Goal: Task Accomplishment & Management: Use online tool/utility

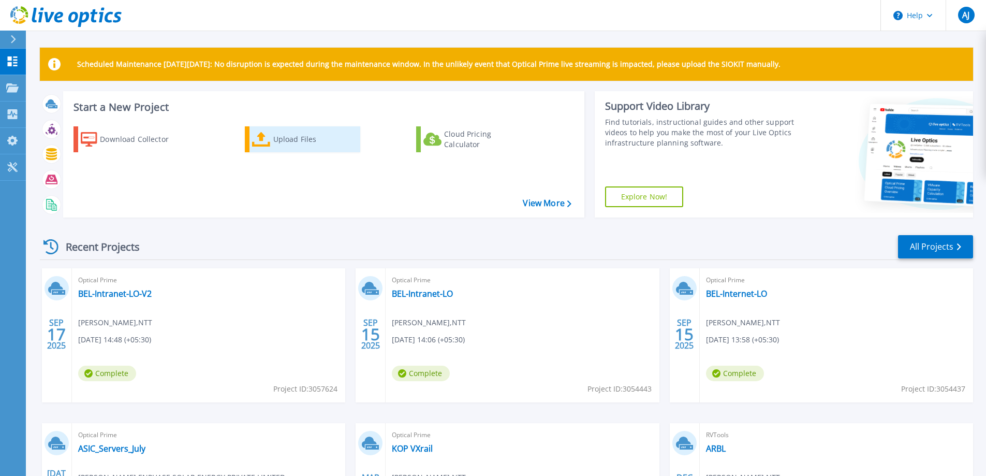
click at [296, 141] on div "Upload Files" at bounding box center [314, 139] width 83 height 21
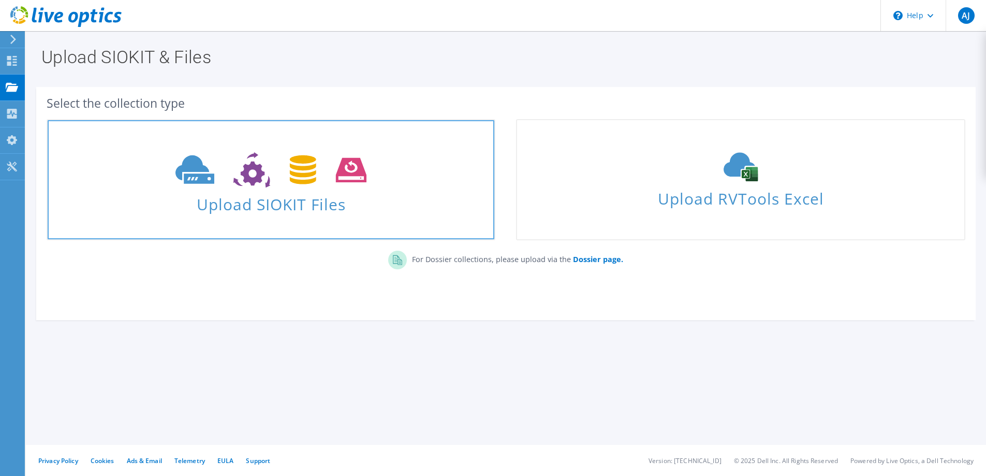
click at [306, 205] on span "Upload SIOKIT Files" at bounding box center [271, 201] width 447 height 22
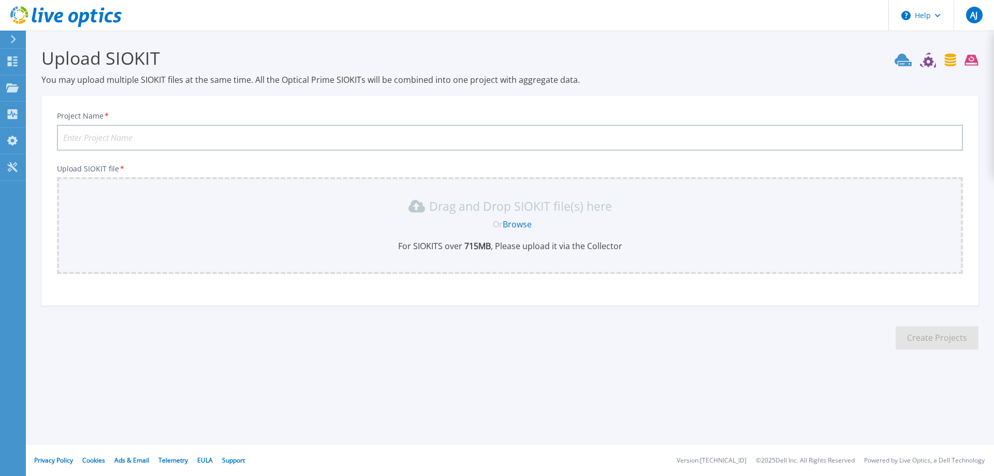
click at [164, 135] on input "Project Name *" at bounding box center [510, 138] width 906 height 26
type input "BEL-Intranet-PMAX"
click at [517, 225] on link "Browse" at bounding box center [517, 224] width 29 height 11
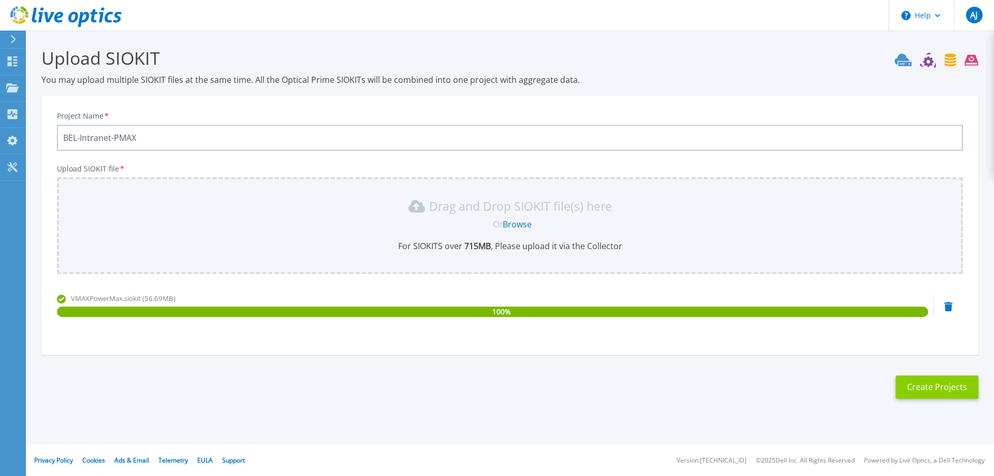
click at [944, 391] on button "Create Projects" at bounding box center [937, 386] width 83 height 23
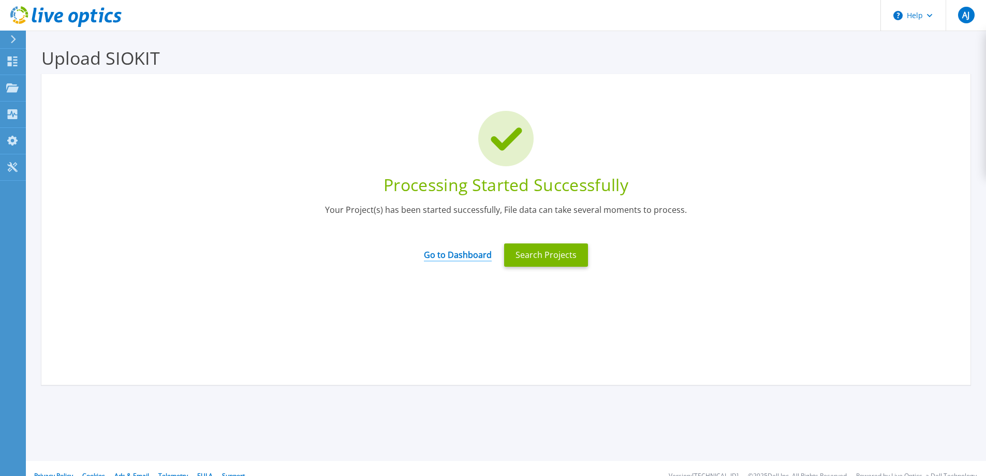
click at [439, 255] on link "Go to Dashboard" at bounding box center [458, 251] width 68 height 20
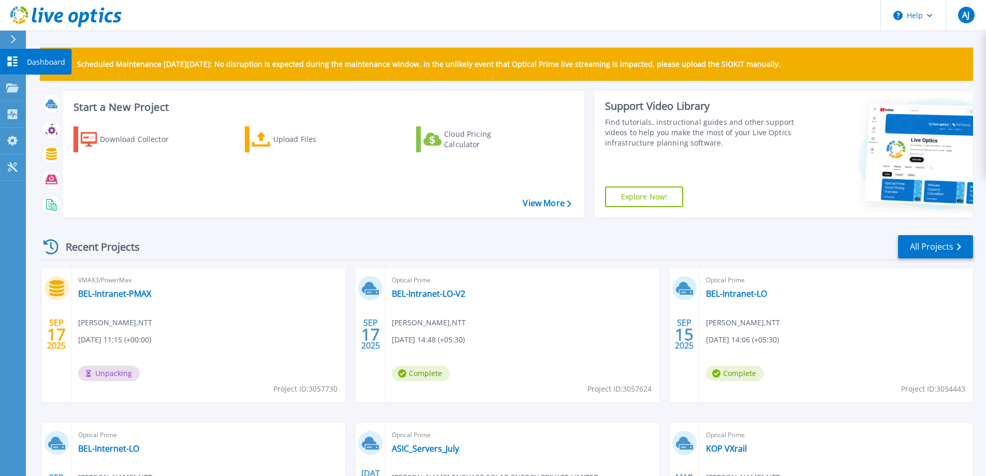
click at [57, 62] on p "Dashboard" at bounding box center [46, 62] width 38 height 27
click at [40, 66] on p "Dashboard" at bounding box center [46, 62] width 38 height 27
click at [42, 61] on p "Dashboard" at bounding box center [46, 62] width 38 height 27
click at [118, 297] on link "BEL-Intranet-PMAX" at bounding box center [114, 293] width 73 height 10
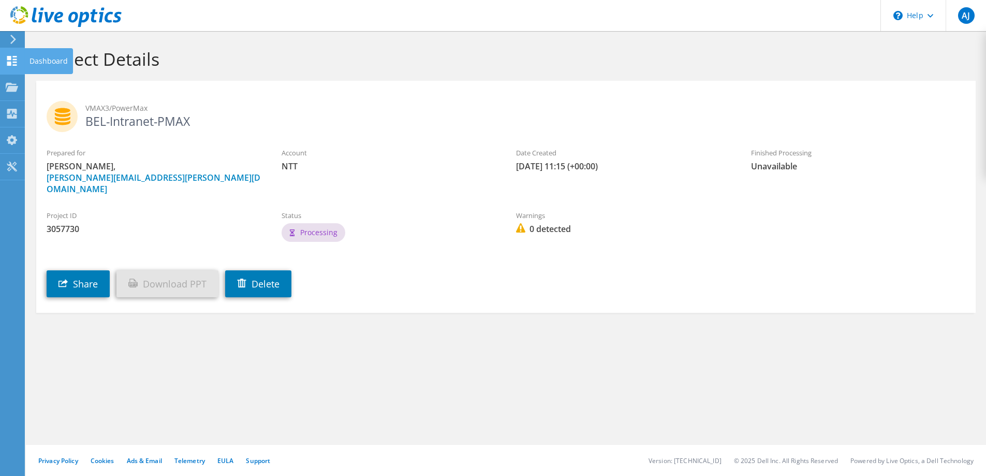
click at [31, 59] on div "Dashboard" at bounding box center [48, 61] width 49 height 26
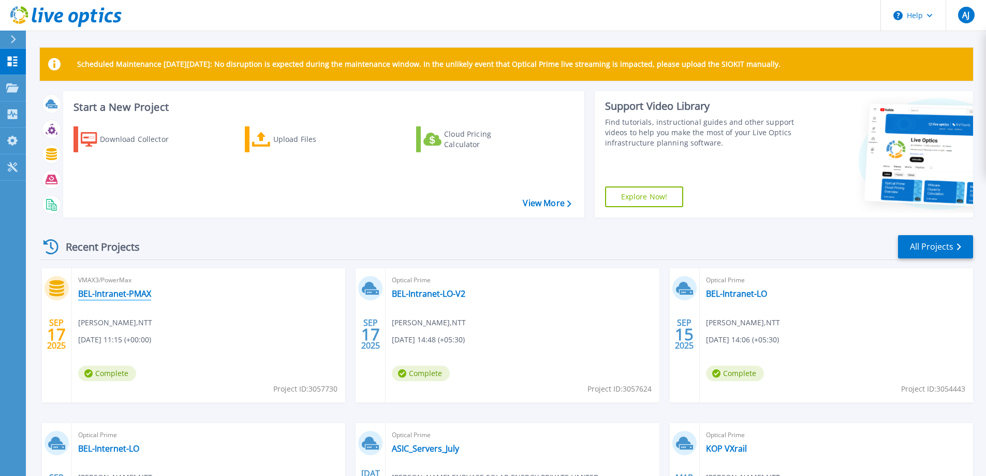
click at [132, 297] on link "BEL-Intranet-PMAX" at bounding box center [114, 293] width 73 height 10
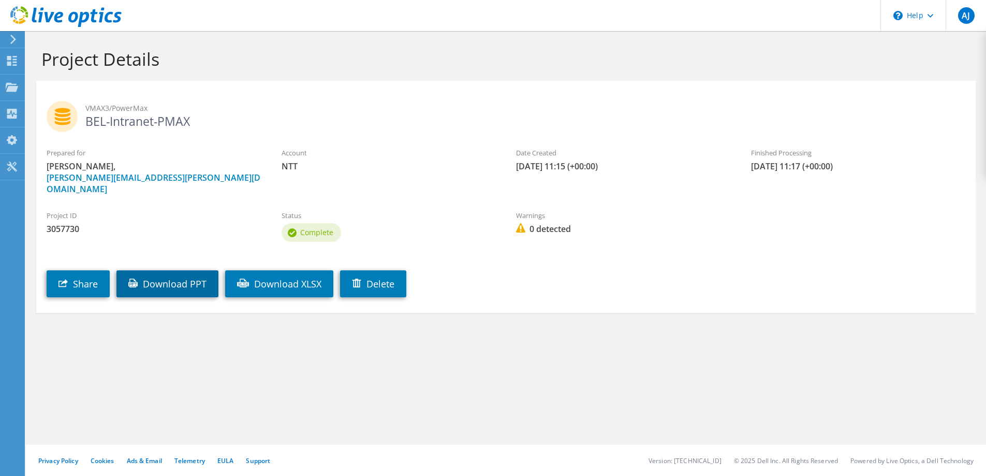
click at [196, 272] on link "Download PPT" at bounding box center [168, 283] width 102 height 27
click at [863, 322] on section "Project Details VMAX3/PowerMax BEL-Intranet-PMAX Prepared for [PERSON_NAME], [P…" at bounding box center [506, 203] width 961 height 344
